Goal: Task Accomplishment & Management: Manage account settings

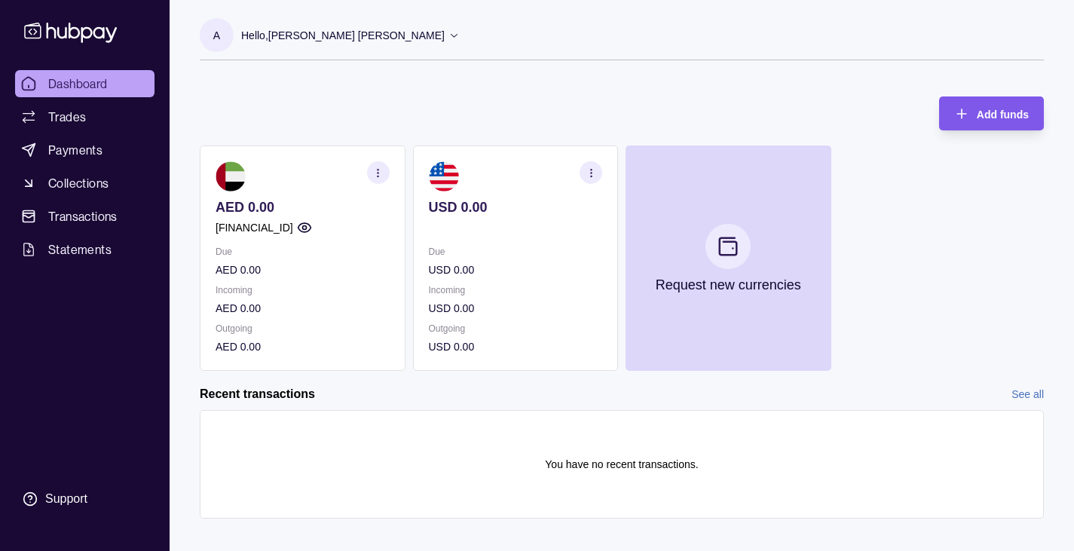
click at [976, 102] on div "Add funds" at bounding box center [980, 114] width 97 height 34
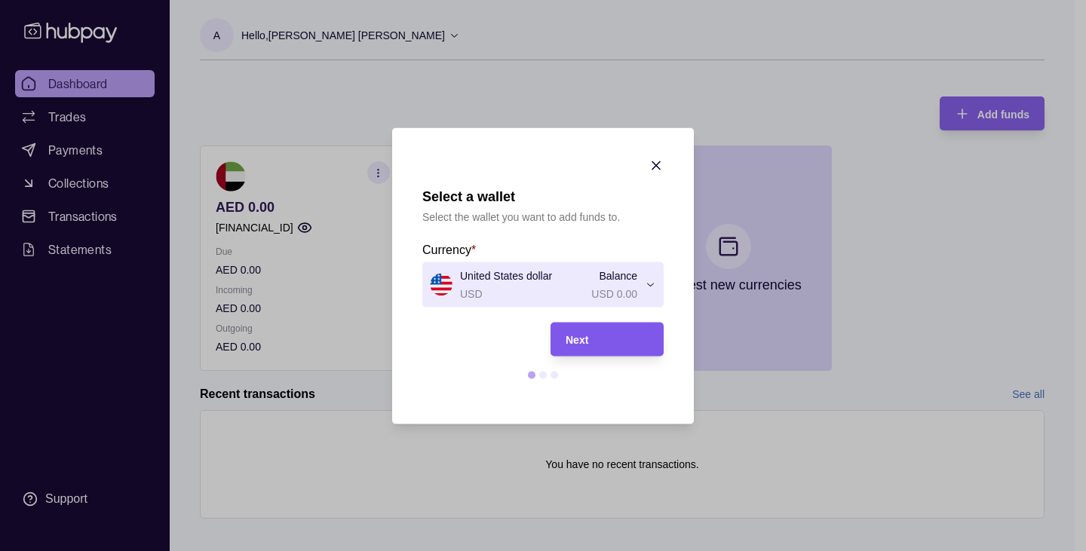
click at [626, 337] on div "Next" at bounding box center [606, 339] width 83 height 18
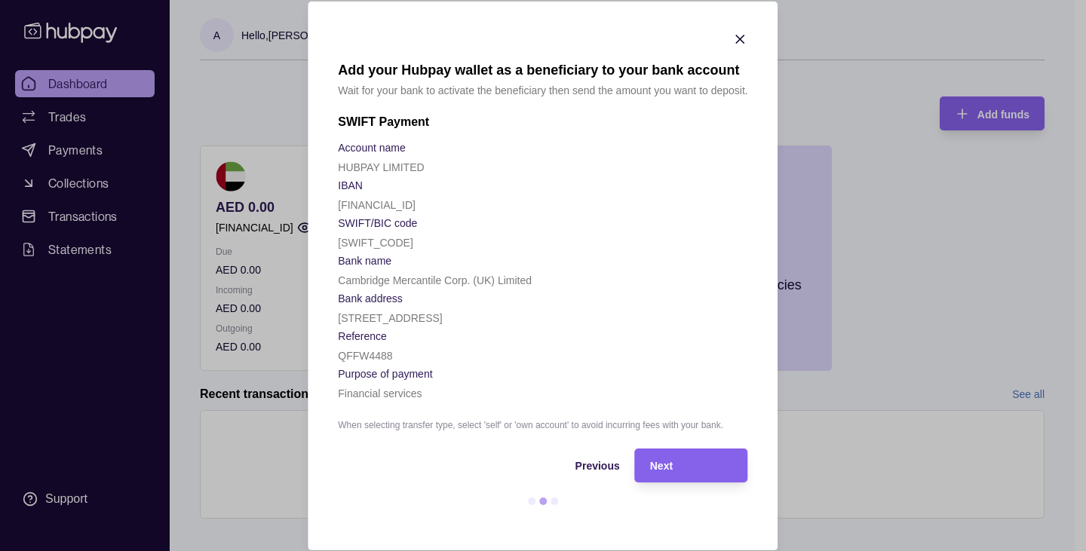
click at [669, 483] on div "Next" at bounding box center [680, 466] width 106 height 34
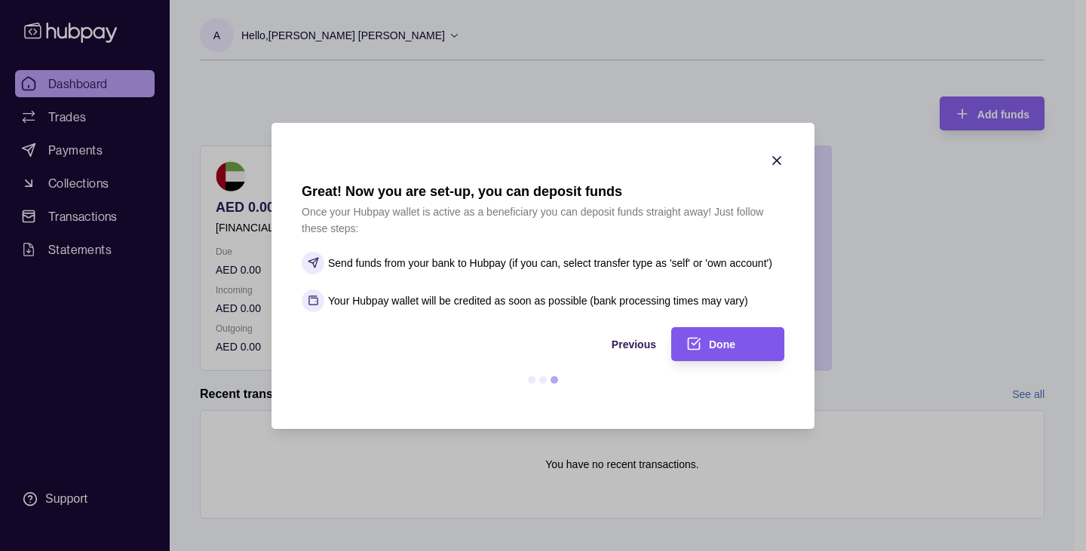
click at [728, 340] on span "Done" at bounding box center [722, 345] width 26 height 12
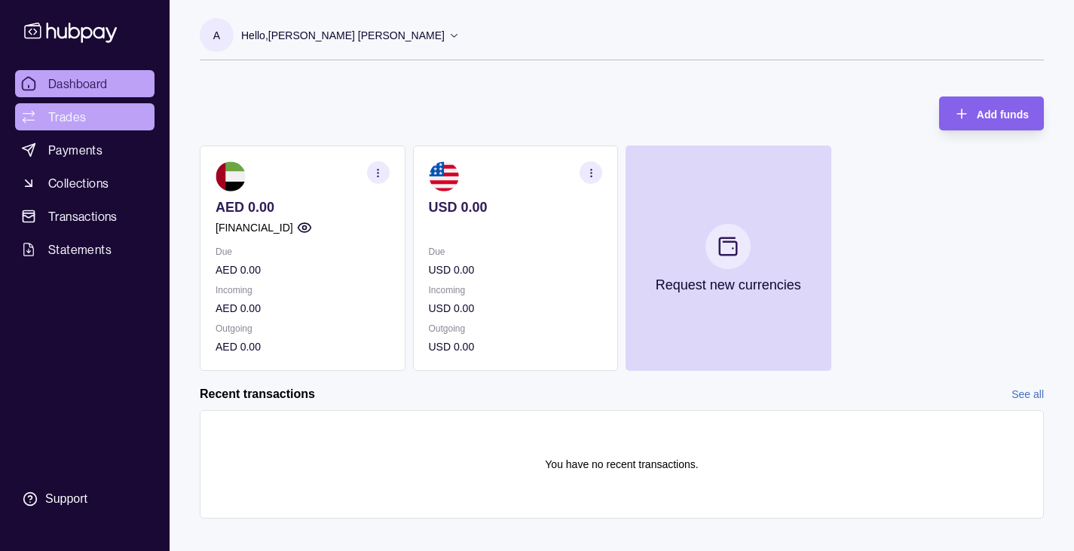
click at [83, 119] on span "Trades" at bounding box center [67, 117] width 38 height 18
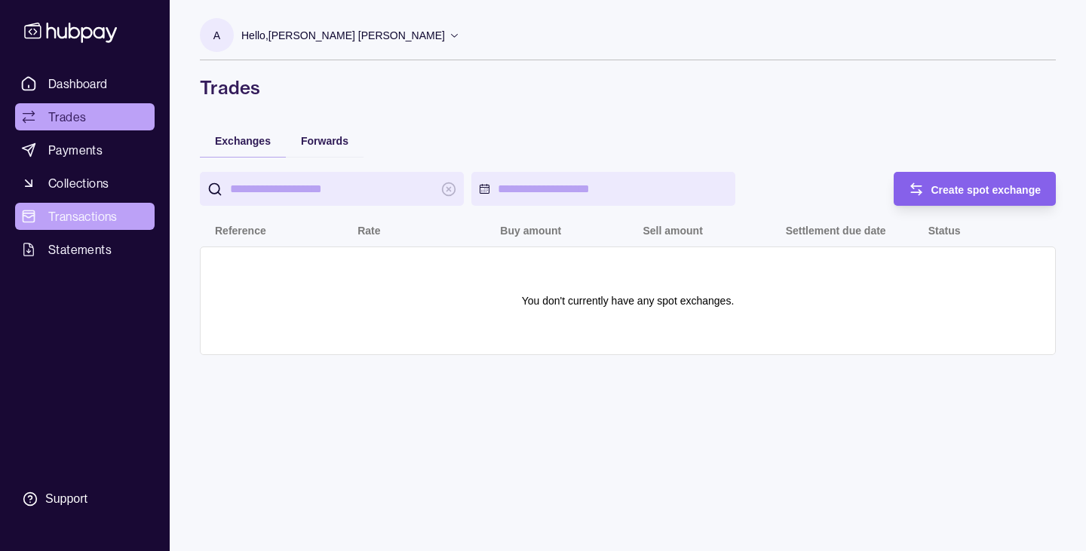
click at [85, 210] on span "Transactions" at bounding box center [82, 216] width 69 height 18
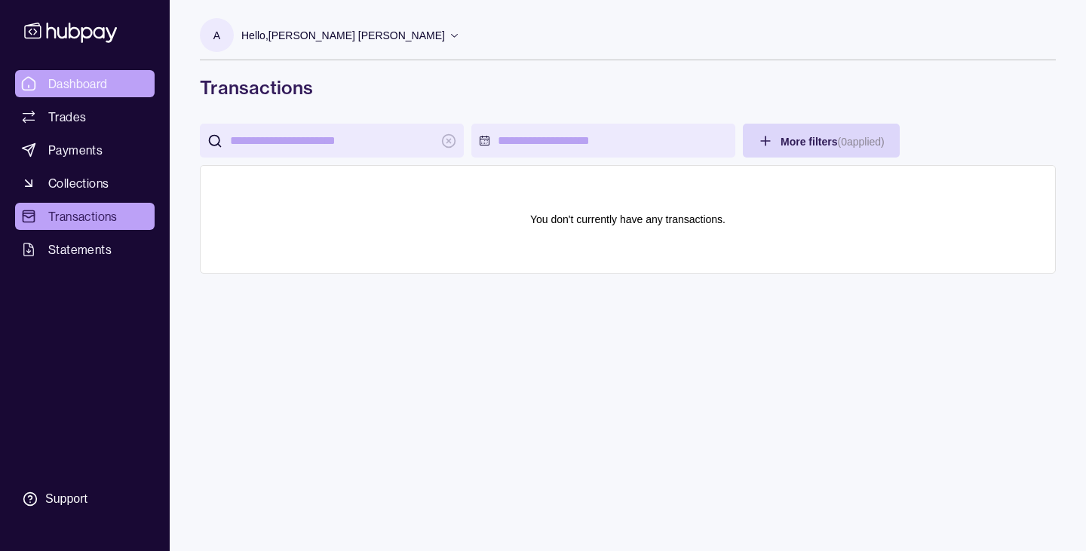
click at [64, 80] on span "Dashboard" at bounding box center [78, 84] width 60 height 18
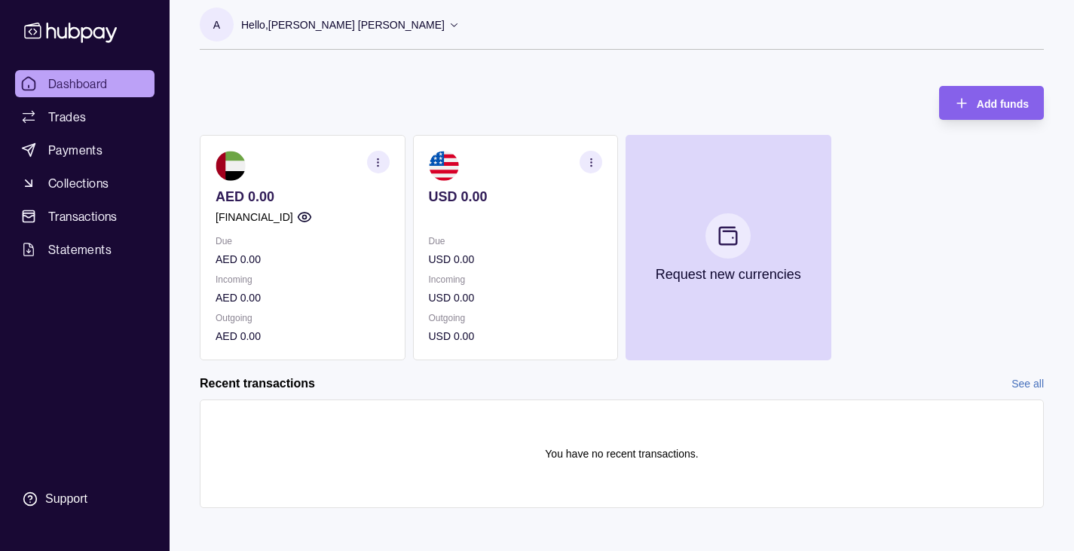
scroll to position [16, 0]
